Goal: Task Accomplishment & Management: Manage account settings

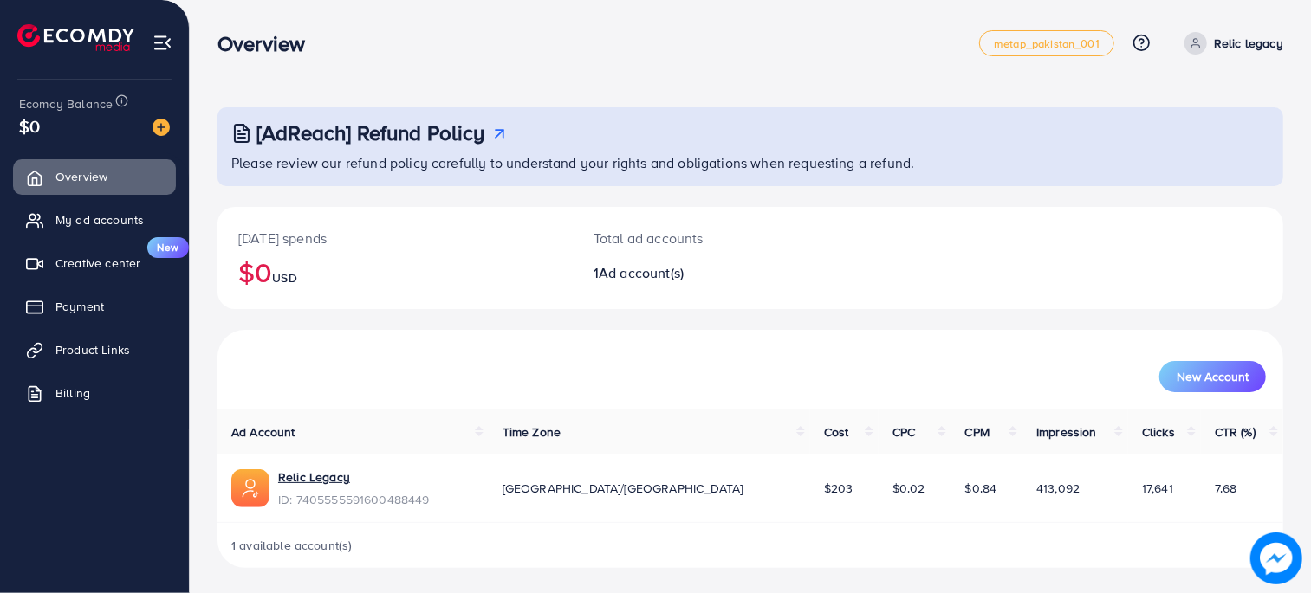
scroll to position [2, 0]
click at [321, 473] on link "Relic Legacy" at bounding box center [354, 475] width 152 height 17
click at [1040, 45] on span "metap_pakistan_001" at bounding box center [1047, 41] width 106 height 11
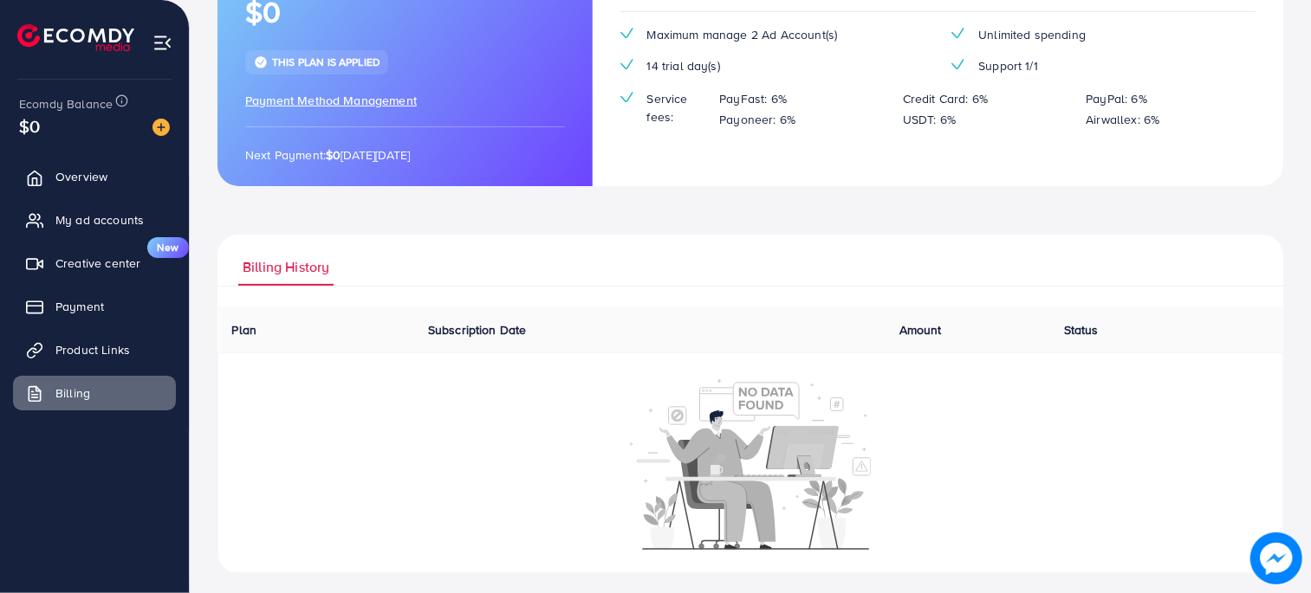
scroll to position [204, 0]
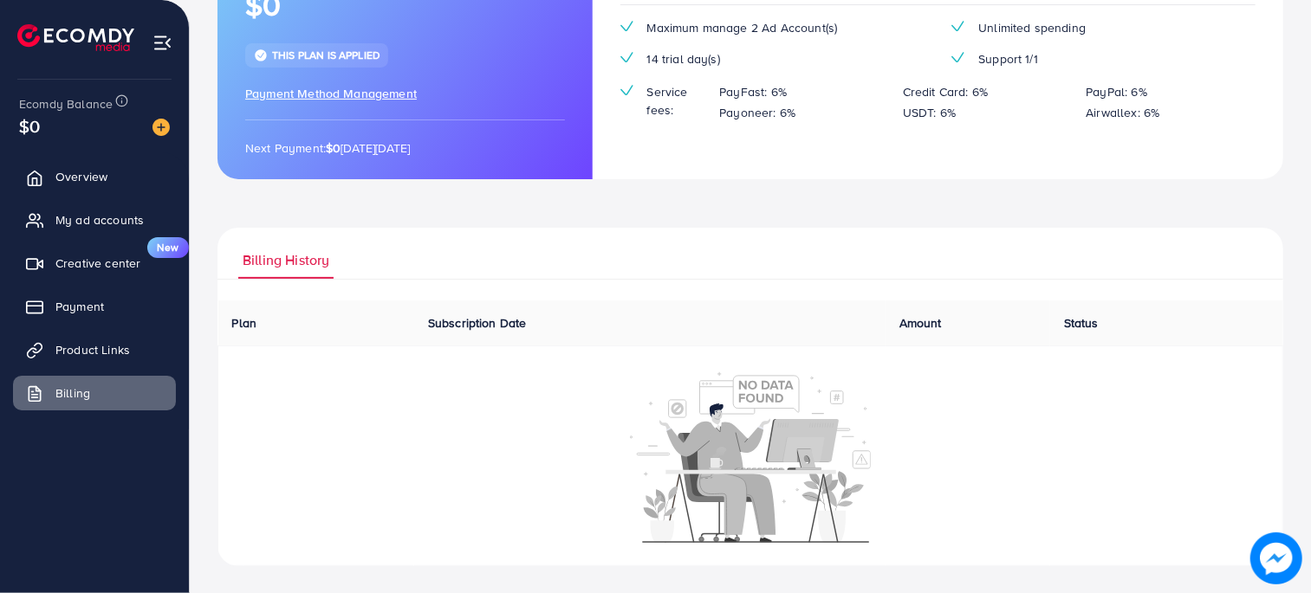
click at [305, 407] on div at bounding box center [751, 456] width 1046 height 173
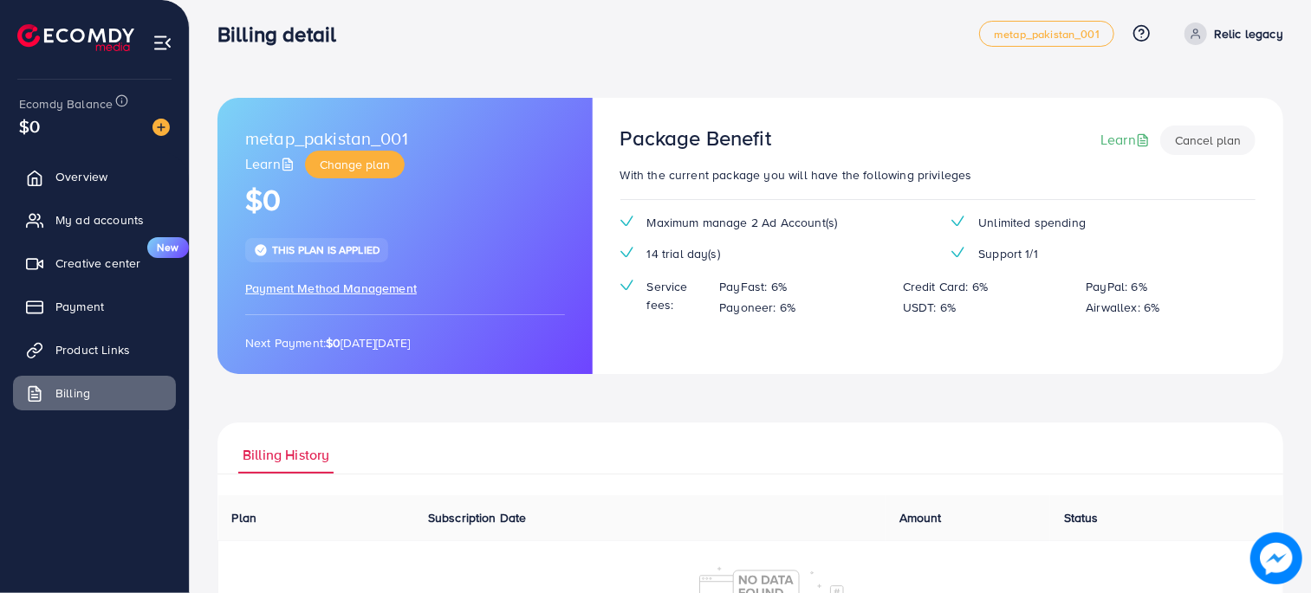
scroll to position [0, 0]
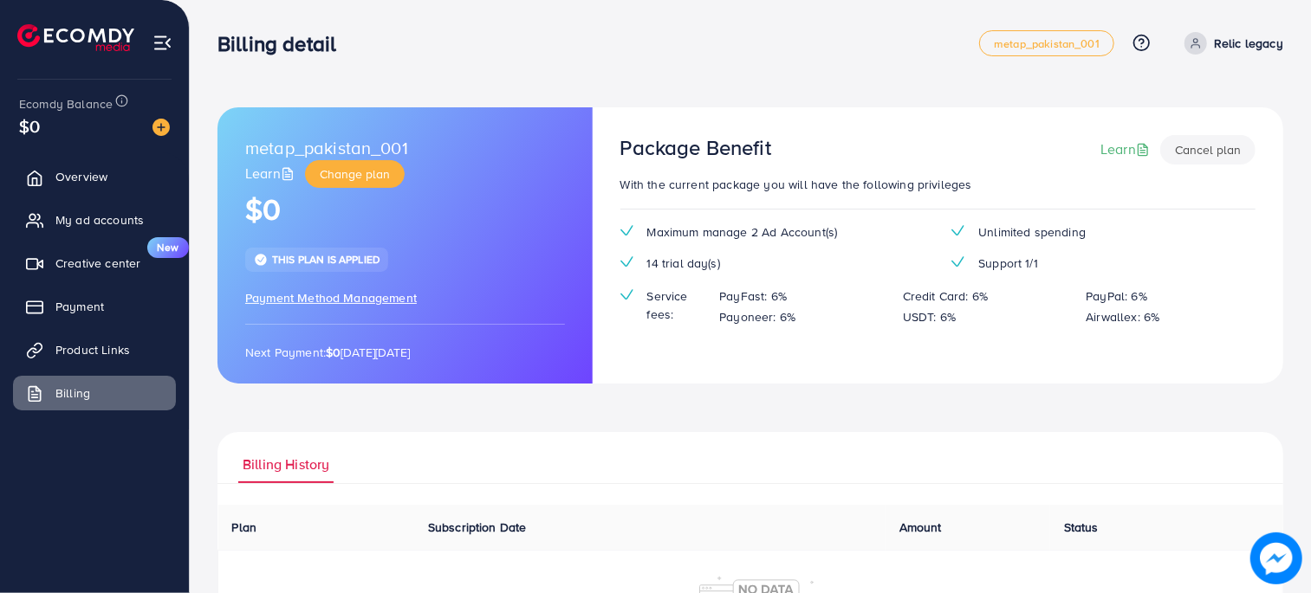
click at [1235, 41] on p "Relic legacy" at bounding box center [1248, 43] width 69 height 21
click at [1187, 105] on span "Profile" at bounding box center [1176, 103] width 40 height 21
select select "********"
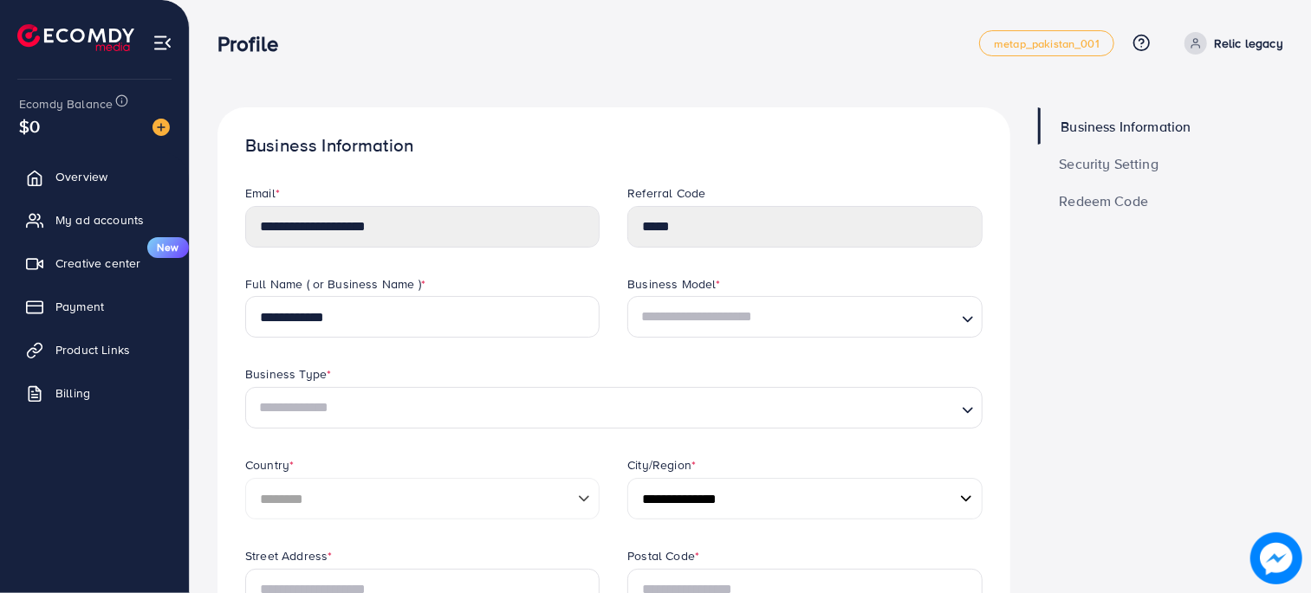
click at [859, 321] on input "Search for option" at bounding box center [794, 317] width 319 height 32
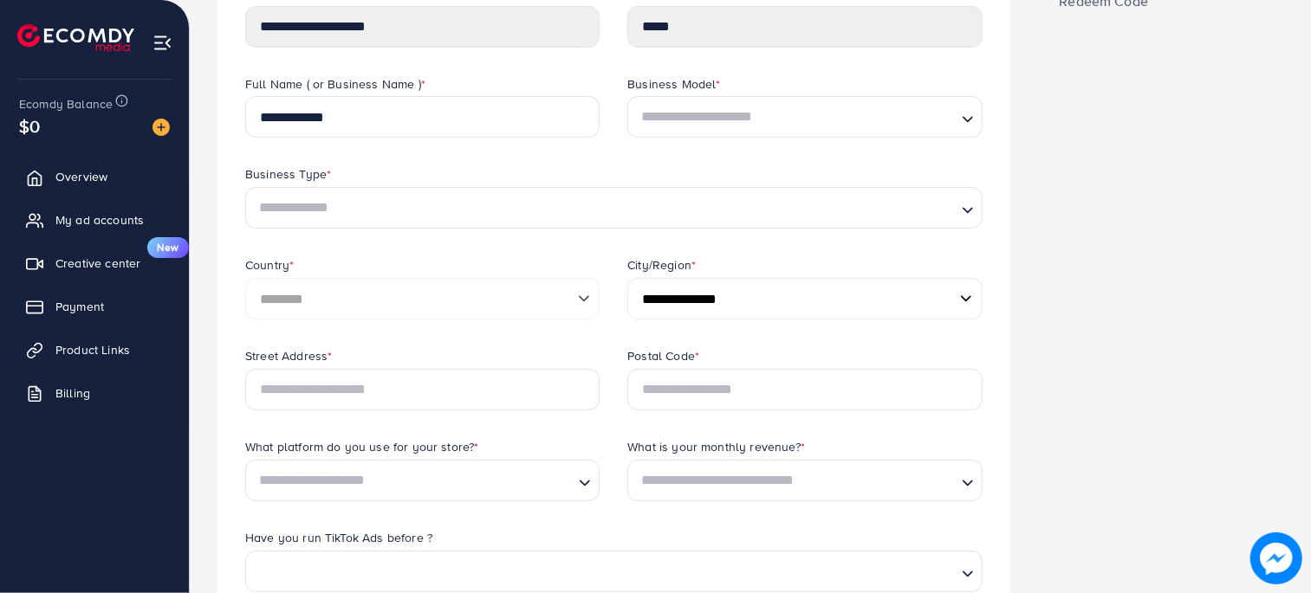
scroll to position [269, 0]
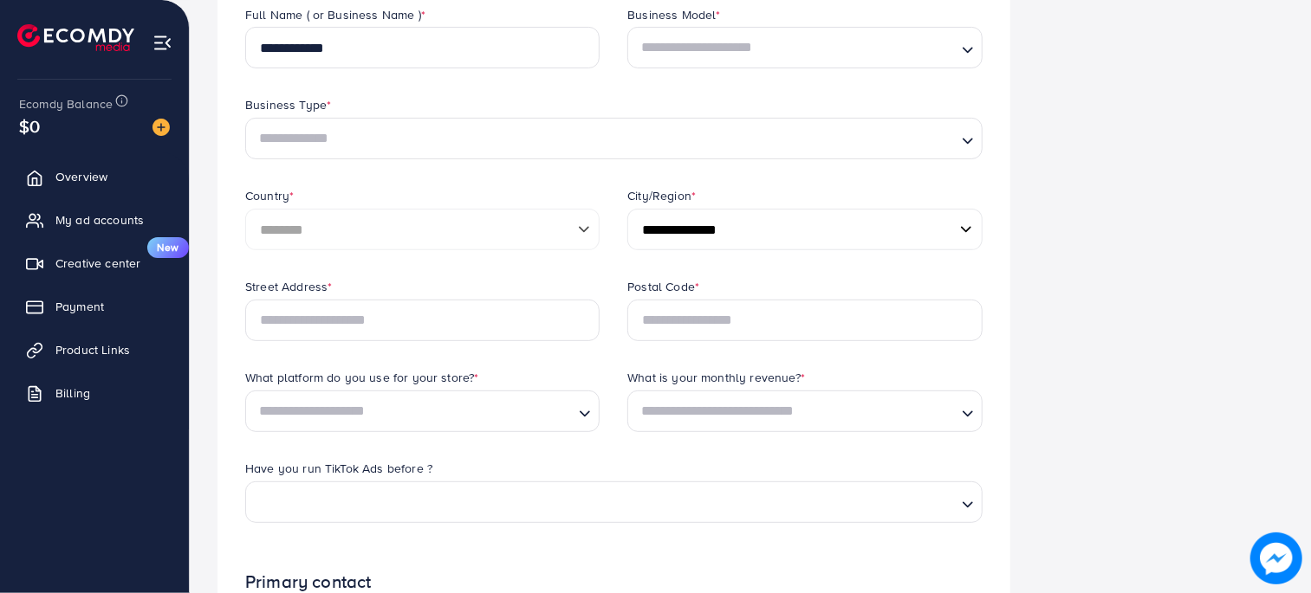
click at [892, 236] on select "**********" at bounding box center [804, 230] width 354 height 42
click at [1137, 219] on div "Business Information Security Setting Redeem Code" at bounding box center [1161, 454] width 274 height 1233
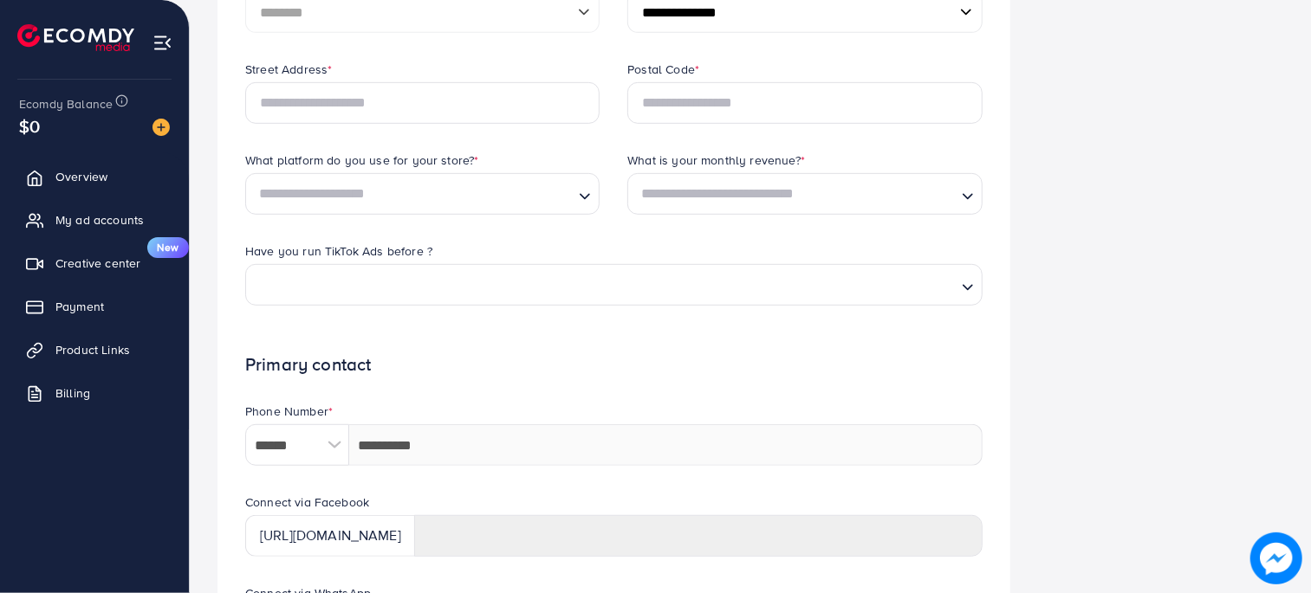
scroll to position [616, 0]
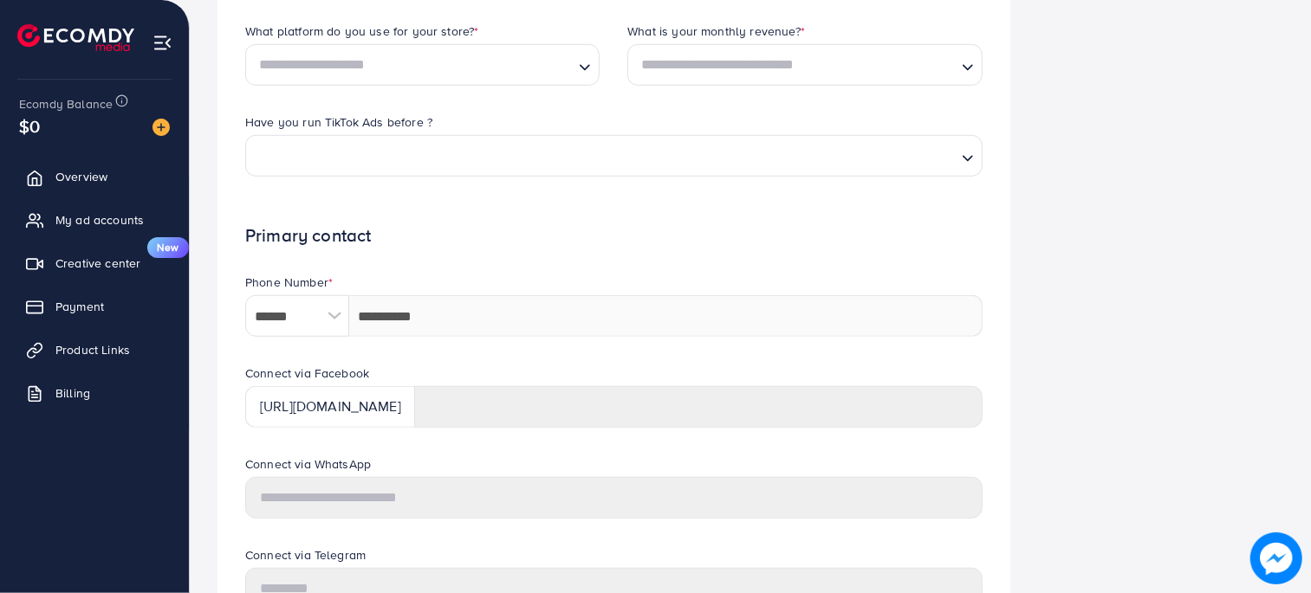
click at [585, 361] on div "Phone Number * ****** A B C D E F G H I J K L M N O P Q R S T U V W X Y Z searc…" at bounding box center [613, 319] width 765 height 91
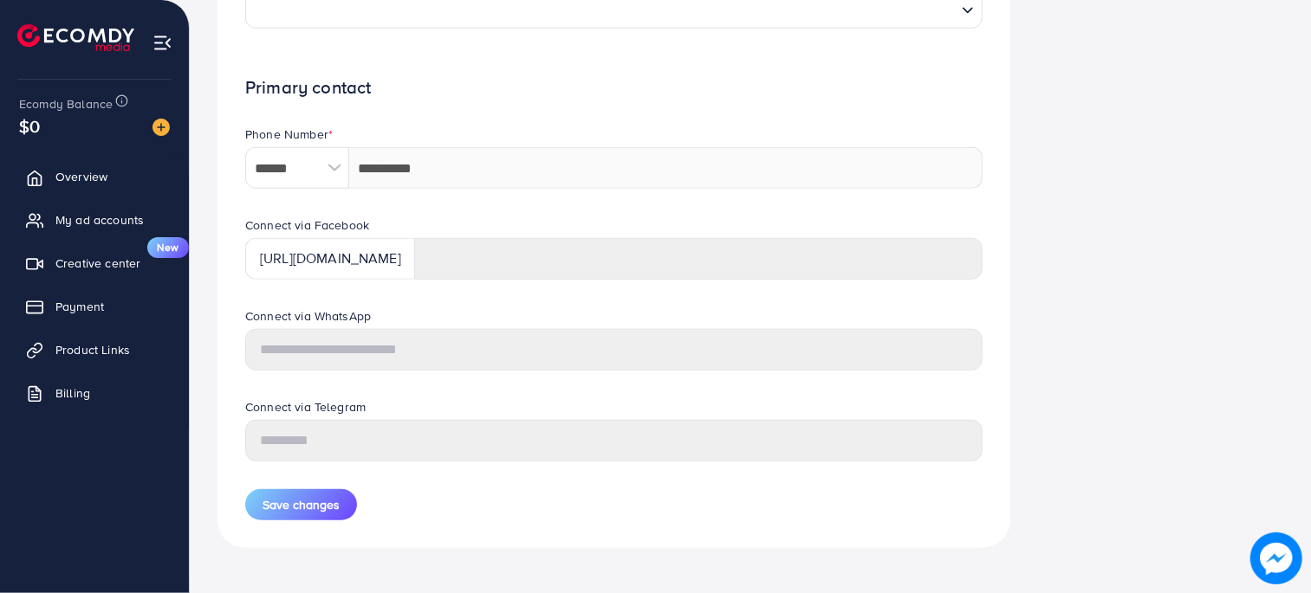
scroll to position [769, 0]
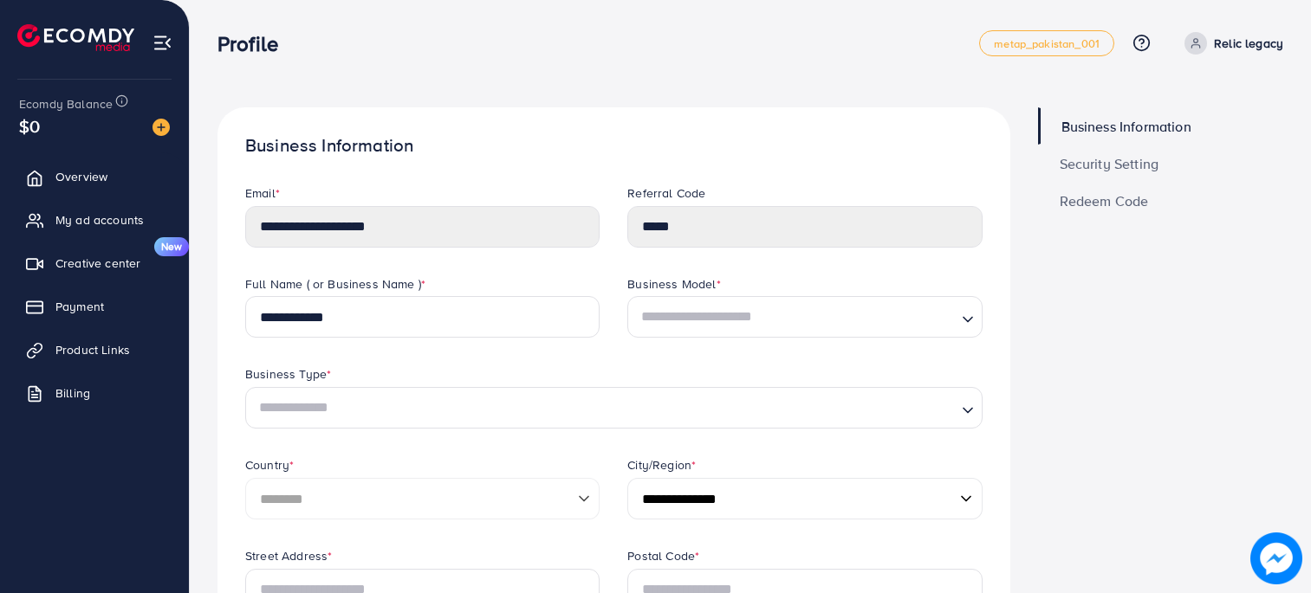
select select "********"
click at [81, 169] on span "Overview" at bounding box center [86, 176] width 52 height 17
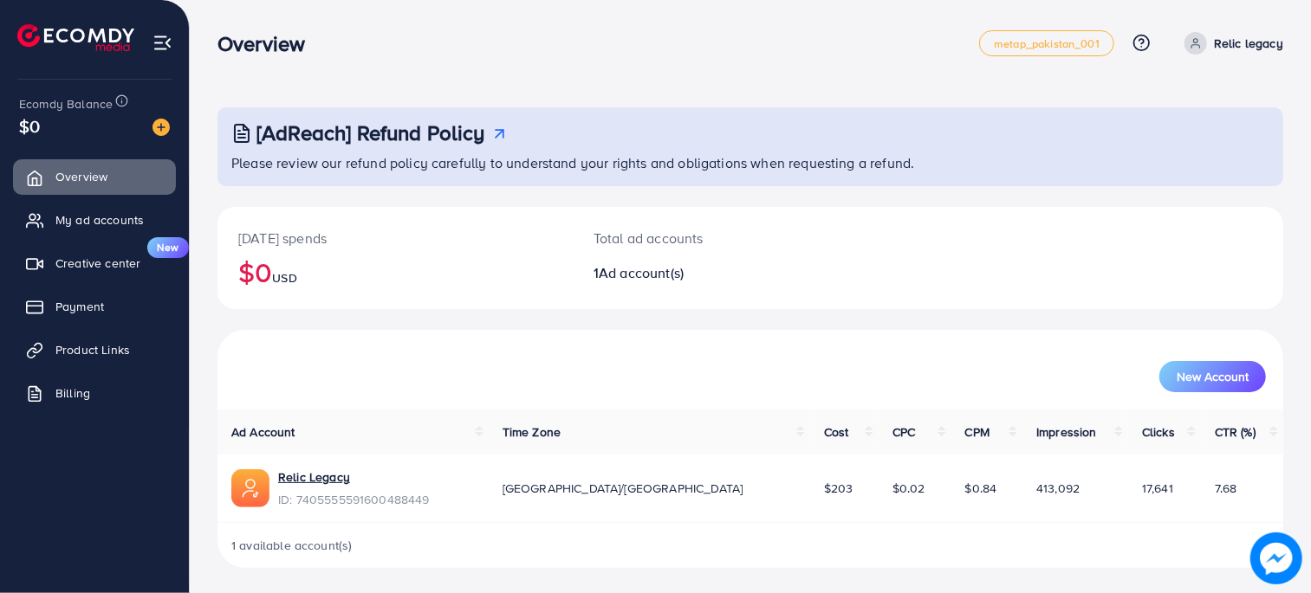
click at [416, 343] on div "New Account" at bounding box center [750, 370] width 1066 height 80
click at [98, 215] on span "My ad accounts" at bounding box center [104, 219] width 88 height 17
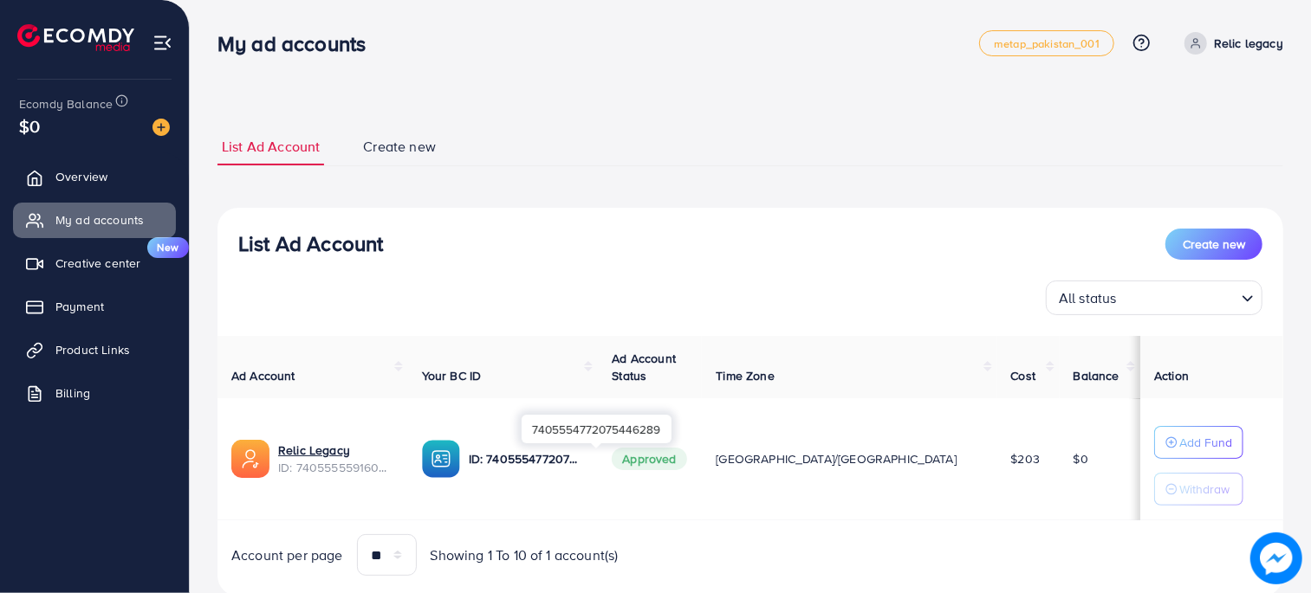
click at [581, 438] on div "7405554772075446289" at bounding box center [597, 429] width 150 height 29
click at [460, 460] on img at bounding box center [441, 459] width 38 height 38
click at [309, 450] on link "Relic Legacy" at bounding box center [336, 450] width 116 height 17
